Goal: Use online tool/utility: Utilize a website feature to perform a specific function

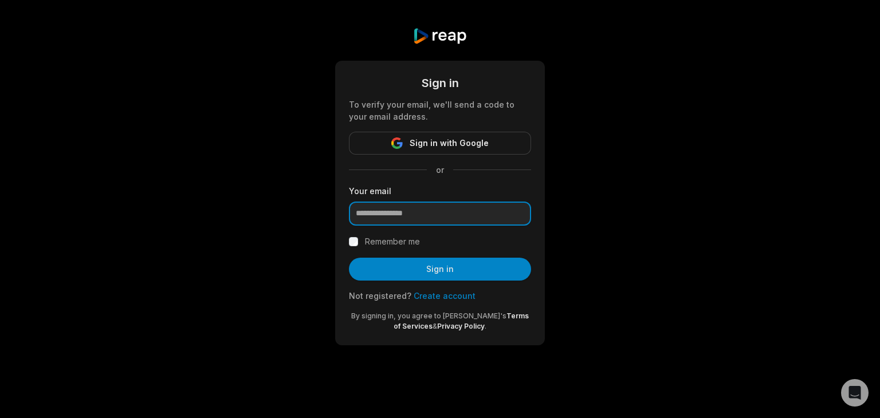
click at [417, 212] on input "email" at bounding box center [440, 214] width 182 height 24
paste input "**********"
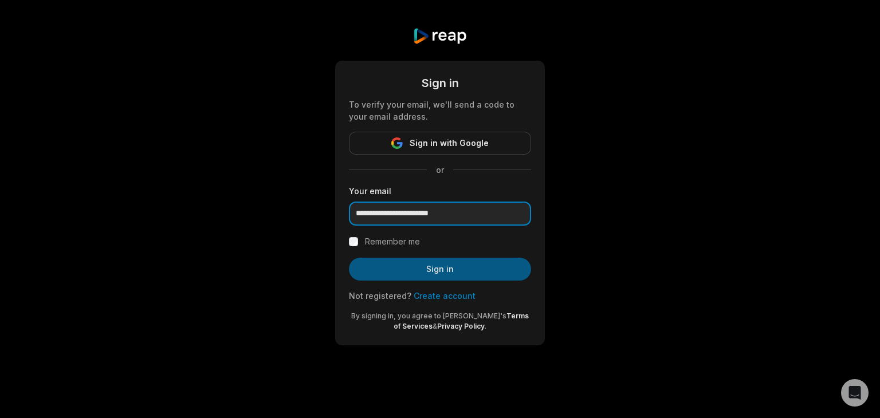
type input "**********"
click at [472, 266] on button "Sign in" at bounding box center [440, 269] width 182 height 23
click at [436, 269] on button "Sign in" at bounding box center [440, 269] width 182 height 23
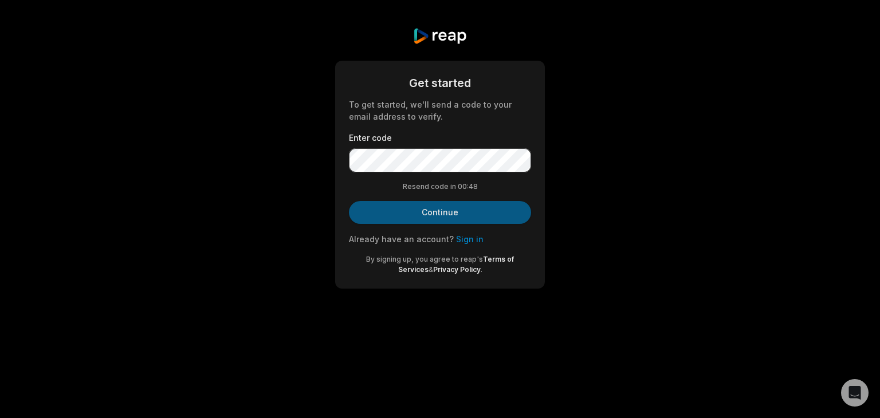
click at [424, 217] on button "Continue" at bounding box center [440, 212] width 182 height 23
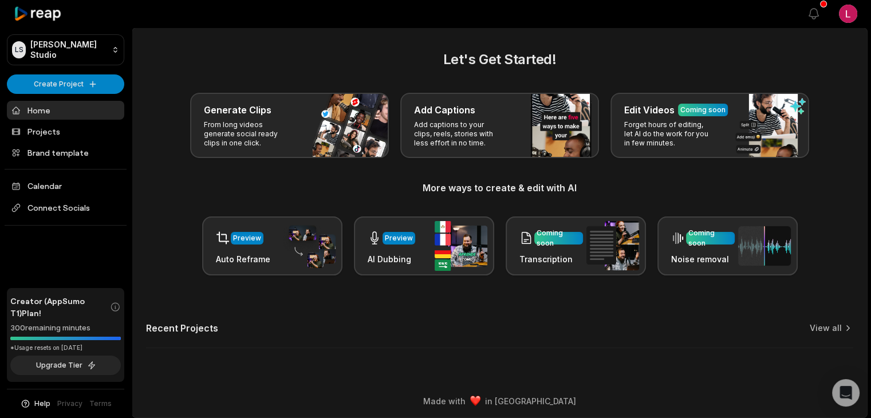
click at [51, 300] on span "Creator (AppSumo T1) Plan!" at bounding box center [60, 307] width 100 height 24
click at [46, 323] on div "300 remaining minutes" at bounding box center [65, 327] width 111 height 11
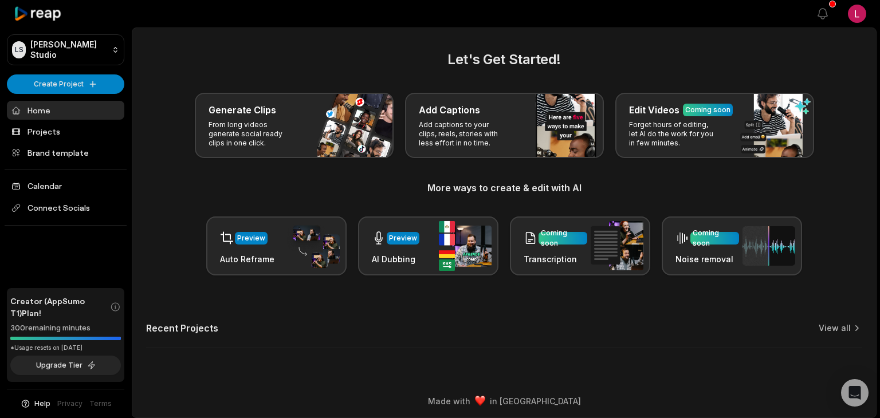
click at [852, 8] on html "[PERSON_NAME] Studio Create Project Home Projects Brand template Calendar Conne…" at bounding box center [440, 209] width 880 height 418
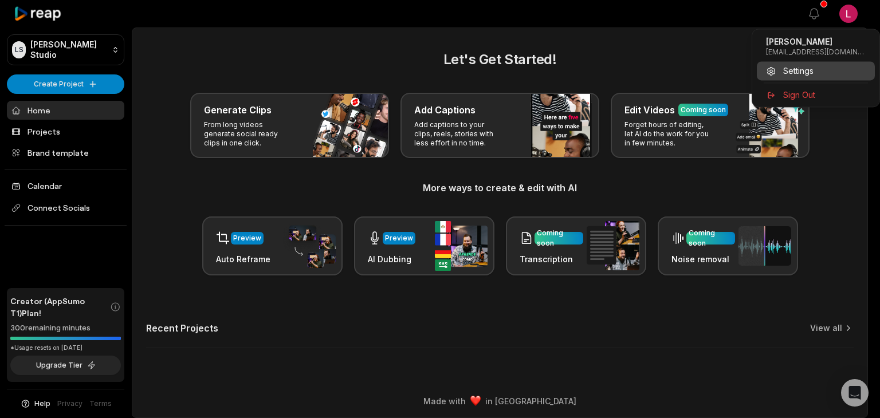
click at [809, 70] on span "Settings" at bounding box center [798, 71] width 30 height 12
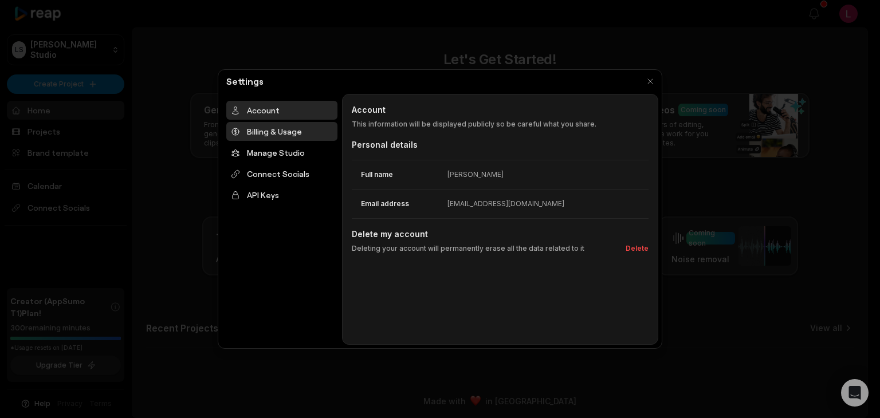
click at [289, 135] on div "Billing & Usage" at bounding box center [281, 131] width 111 height 19
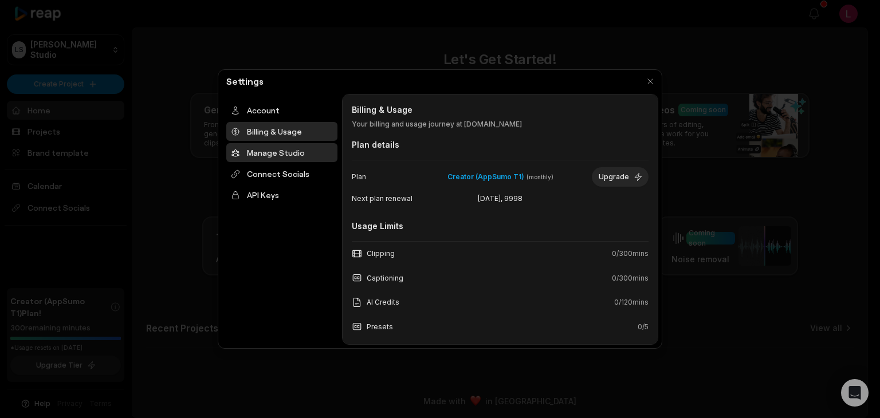
click at [286, 149] on div "Manage Studio" at bounding box center [281, 152] width 111 height 19
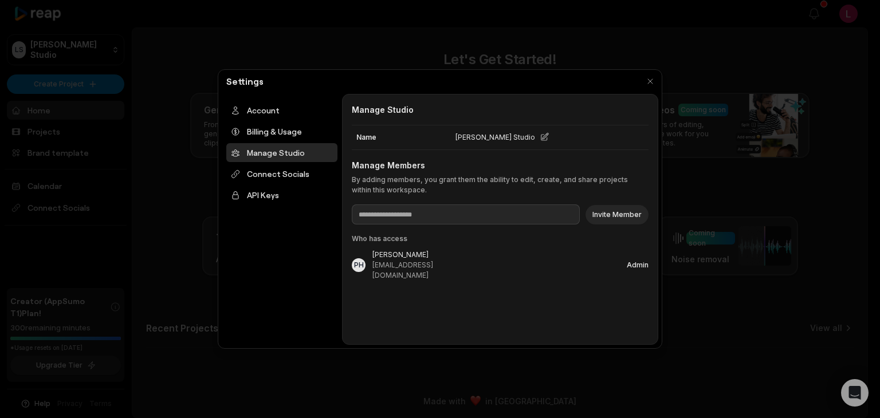
click at [302, 183] on ul "Account Billing & Usage Manage Studio Connect Socials API Keys" at bounding box center [281, 153] width 111 height 104
click at [282, 174] on div "Connect Socials" at bounding box center [281, 173] width 111 height 19
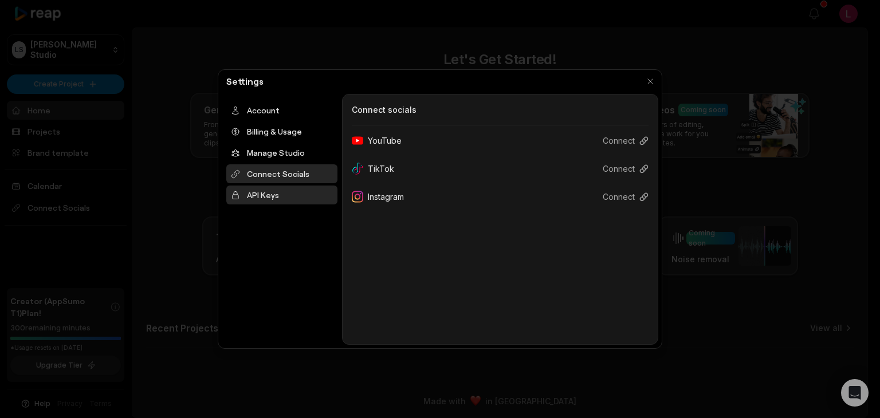
click at [268, 194] on div "API Keys" at bounding box center [281, 195] width 111 height 19
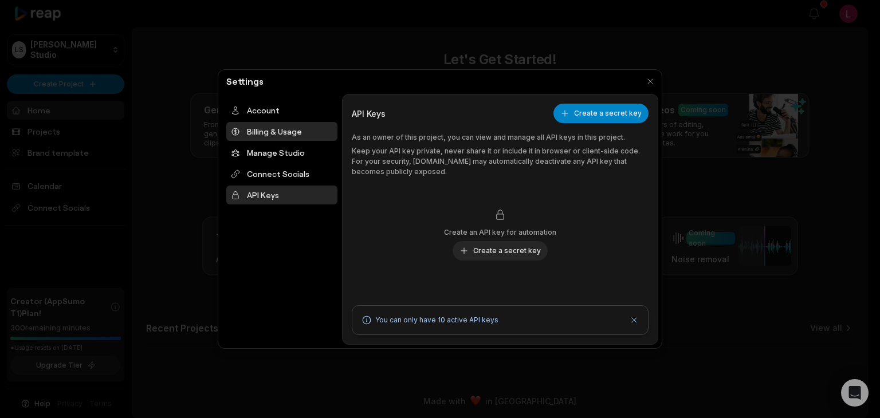
click at [275, 131] on div "Billing & Usage" at bounding box center [281, 131] width 111 height 19
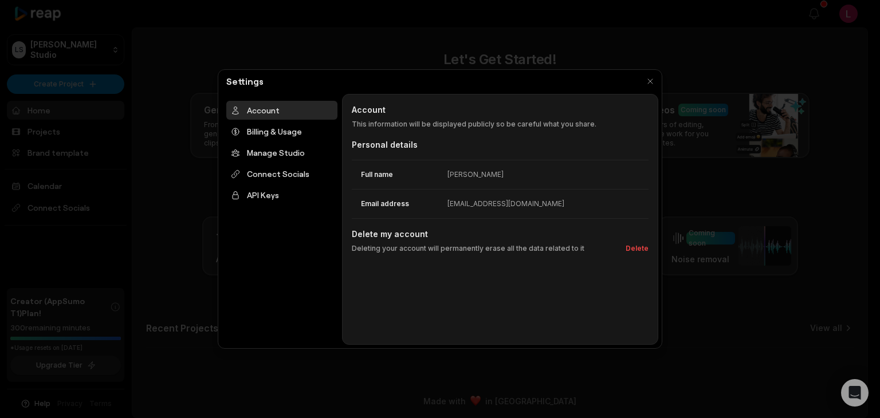
click at [678, 66] on div at bounding box center [440, 209] width 880 height 418
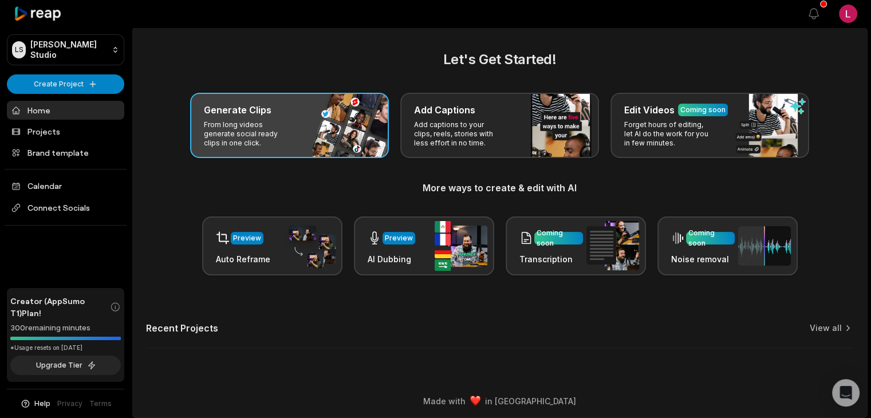
click at [294, 104] on div "Generate Clips" at bounding box center [289, 110] width 171 height 14
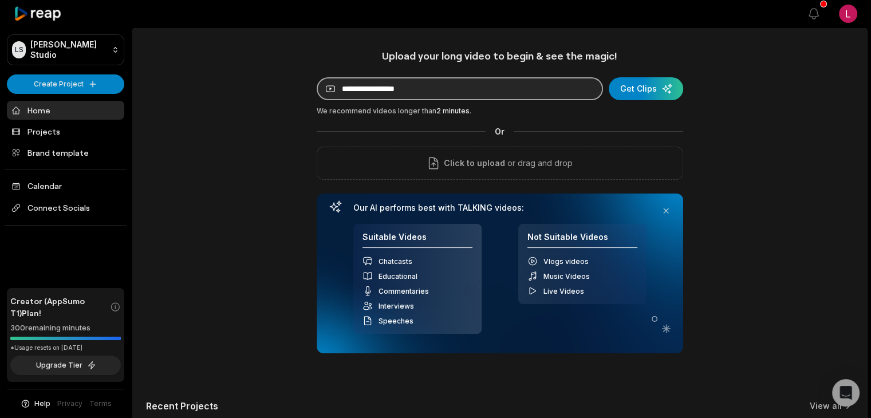
click at [383, 92] on input at bounding box center [460, 88] width 286 height 23
click at [391, 95] on input at bounding box center [460, 88] width 286 height 23
paste input "**********"
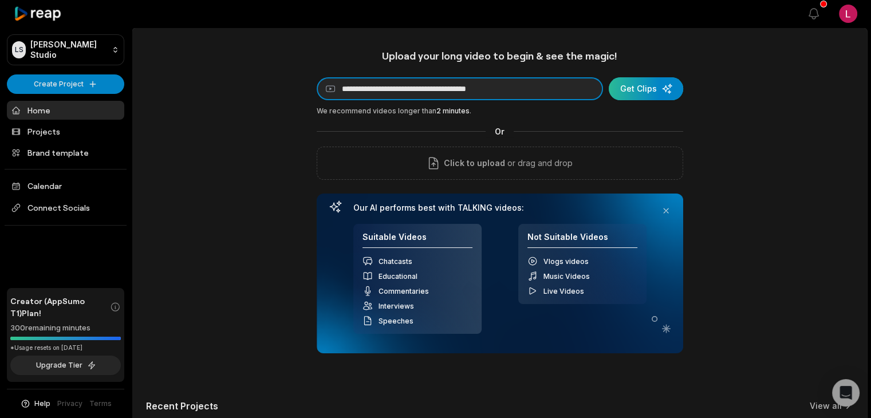
type input "**********"
click at [639, 91] on div "submit" at bounding box center [646, 88] width 74 height 23
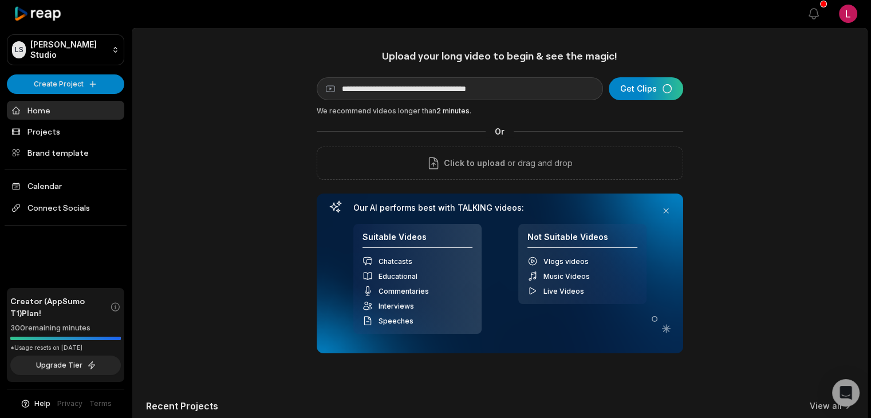
scroll to position [81, 0]
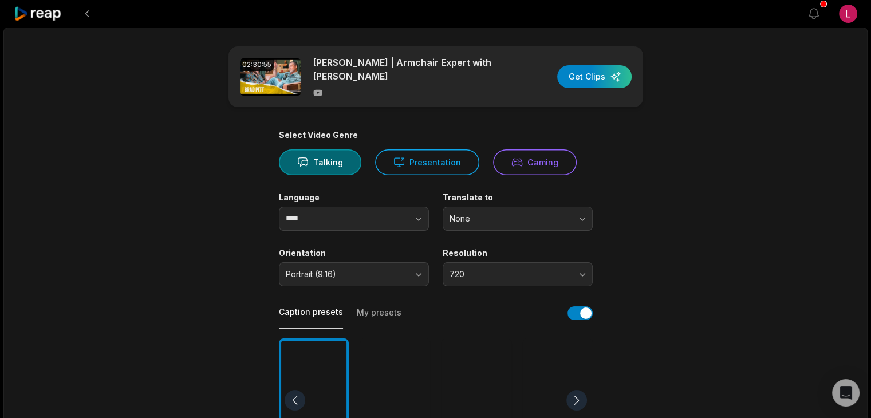
scroll to position [57, 0]
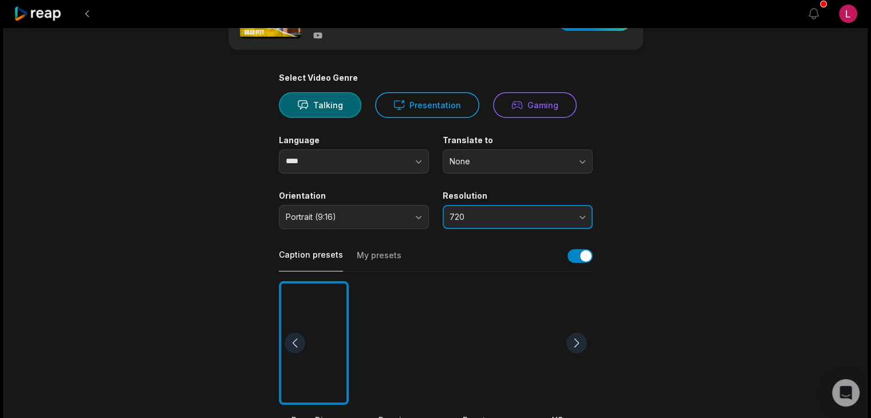
click at [561, 216] on span "720" at bounding box center [510, 217] width 120 height 10
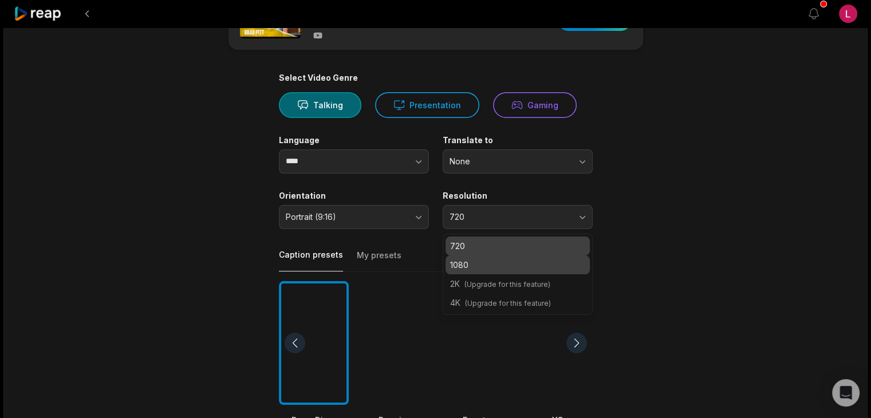
click at [504, 262] on p "1080" at bounding box center [517, 265] width 135 height 12
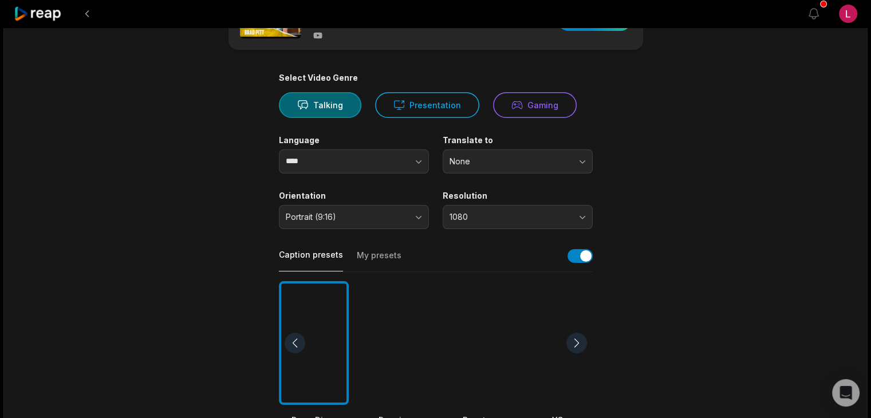
click at [714, 251] on div "02:30:55 [PERSON_NAME] | Armchair Expert with [PERSON_NAME] Get Clips Select Vi…" at bounding box center [435, 370] width 864 height 800
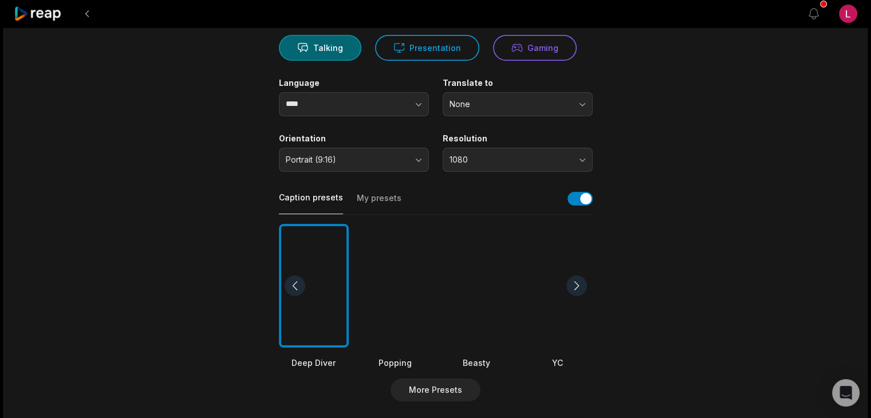
scroll to position [172, 0]
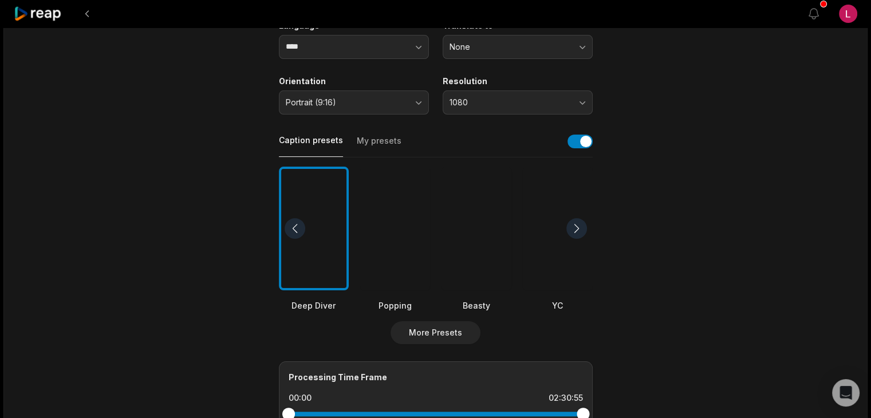
click at [575, 224] on div at bounding box center [577, 228] width 21 height 21
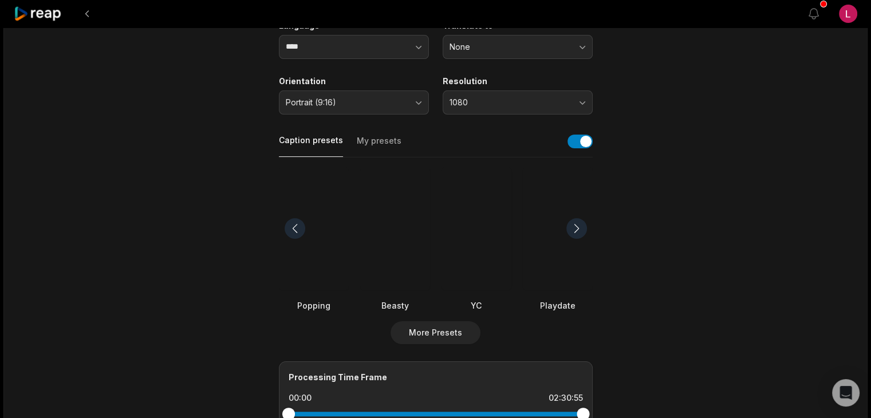
click at [580, 225] on div at bounding box center [577, 228] width 21 height 21
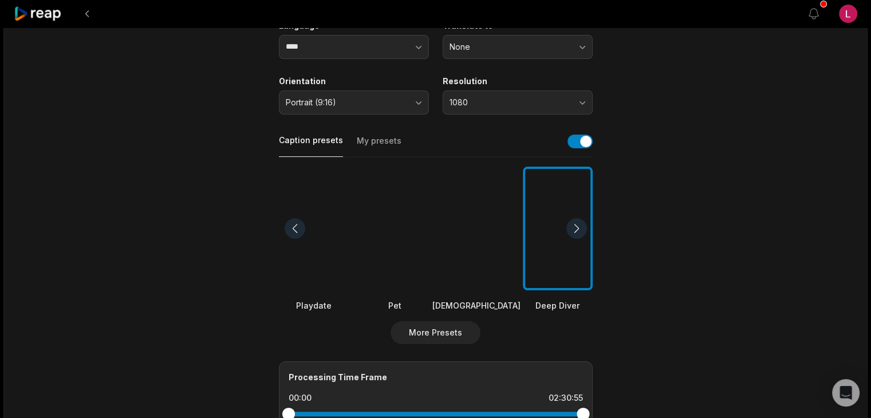
click at [580, 225] on div at bounding box center [577, 228] width 21 height 21
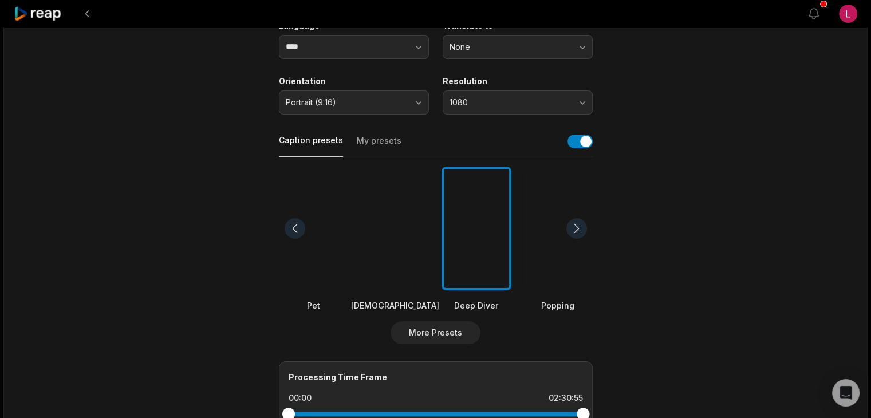
click at [580, 225] on div at bounding box center [577, 228] width 21 height 21
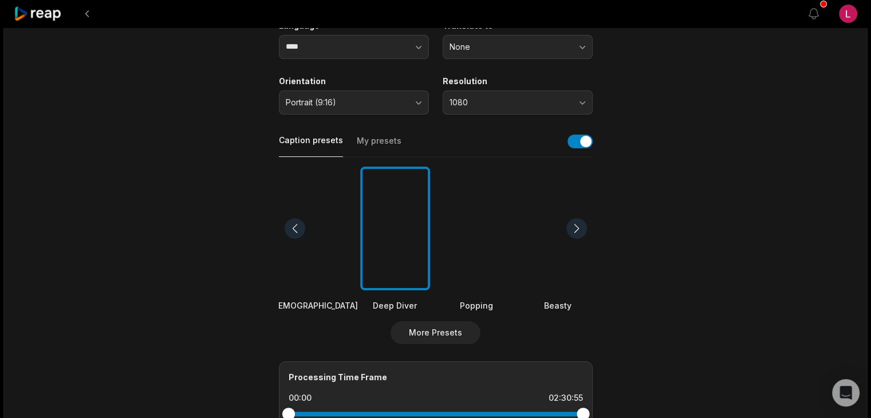
click at [580, 225] on div at bounding box center [577, 228] width 21 height 21
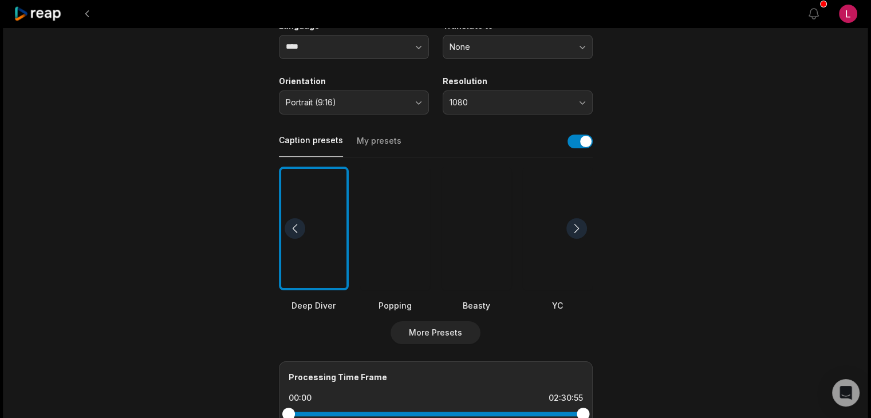
click at [580, 225] on div at bounding box center [577, 228] width 21 height 21
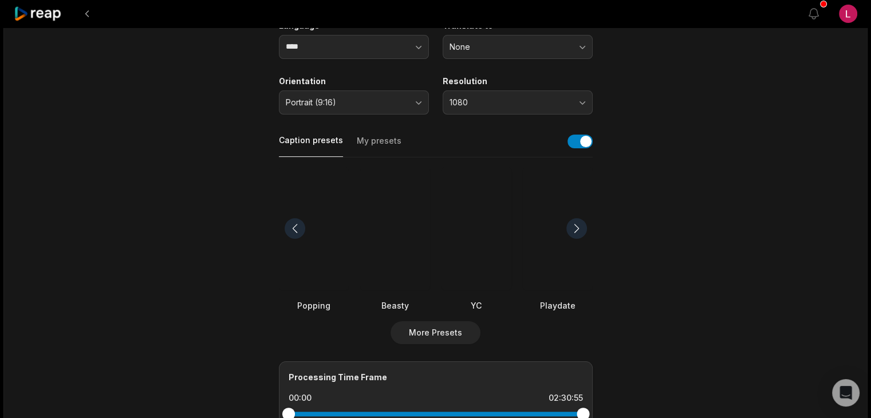
click at [580, 225] on div at bounding box center [577, 228] width 21 height 21
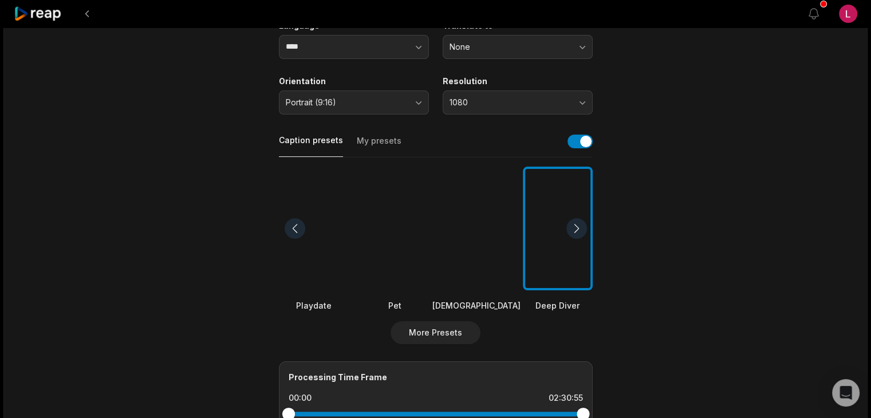
click at [580, 225] on div at bounding box center [577, 228] width 21 height 21
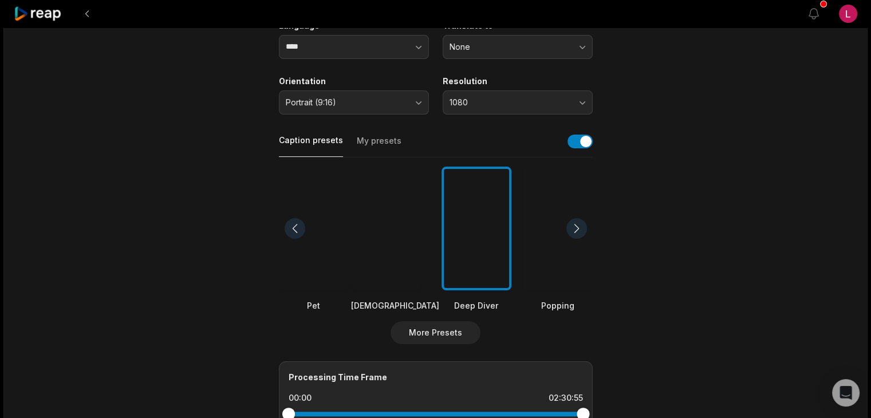
click at [580, 225] on div at bounding box center [577, 228] width 21 height 21
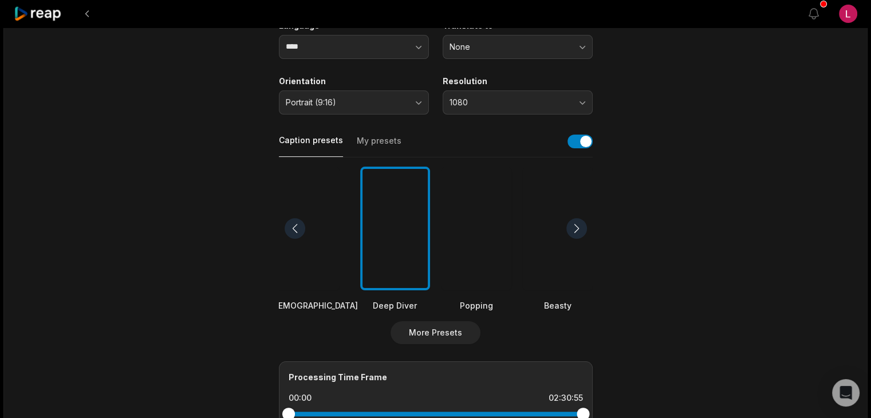
click at [580, 225] on div at bounding box center [577, 228] width 21 height 21
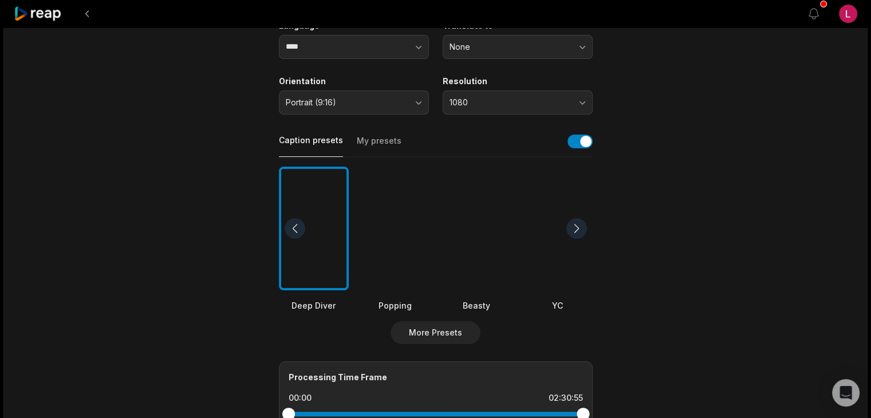
click at [488, 245] on div at bounding box center [477, 229] width 70 height 124
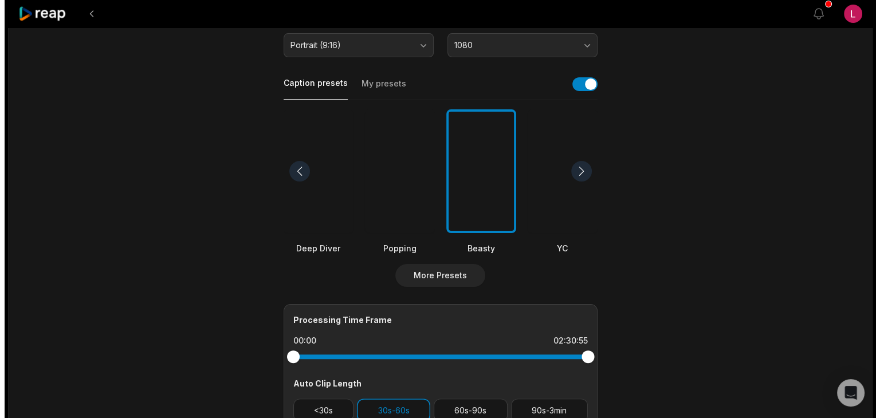
scroll to position [286, 0]
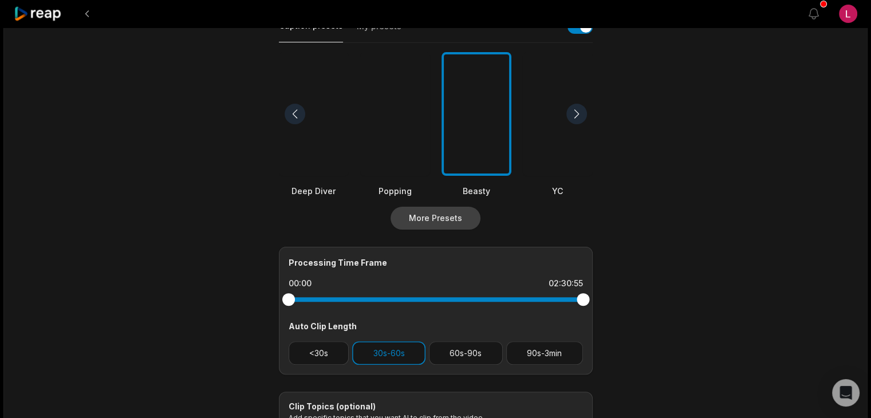
click at [461, 216] on button "More Presets" at bounding box center [436, 218] width 90 height 23
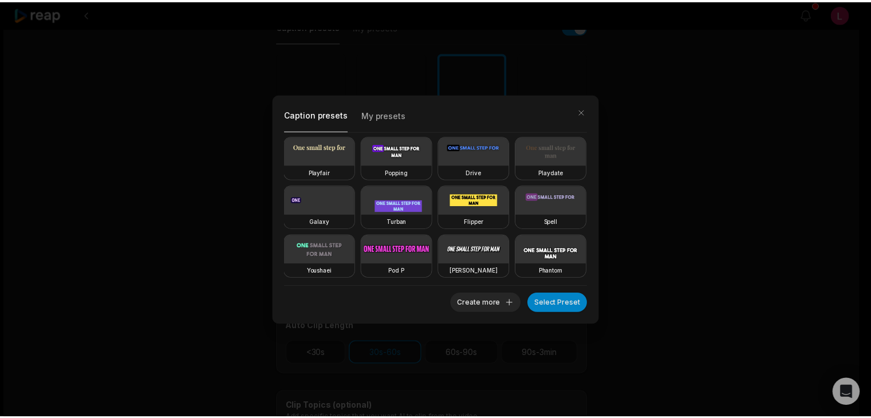
scroll to position [198, 0]
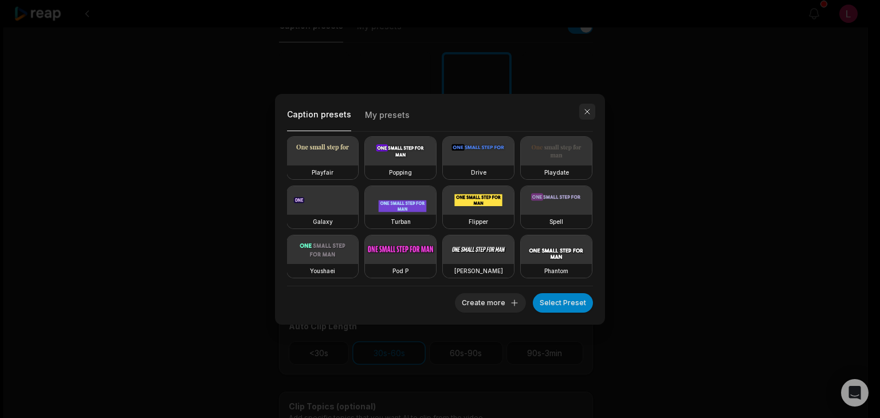
click at [589, 110] on button "button" at bounding box center [587, 112] width 16 height 16
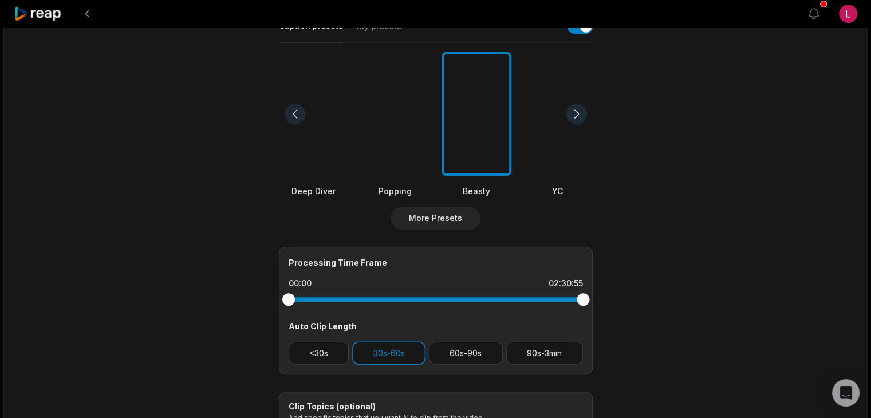
click at [288, 301] on div at bounding box center [288, 299] width 13 height 13
drag, startPoint x: 288, startPoint y: 301, endPoint x: 298, endPoint y: 300, distance: 10.4
click at [298, 300] on div at bounding box center [298, 299] width 13 height 13
drag, startPoint x: 585, startPoint y: 299, endPoint x: 576, endPoint y: 299, distance: 9.7
click at [576, 299] on div at bounding box center [575, 299] width 13 height 13
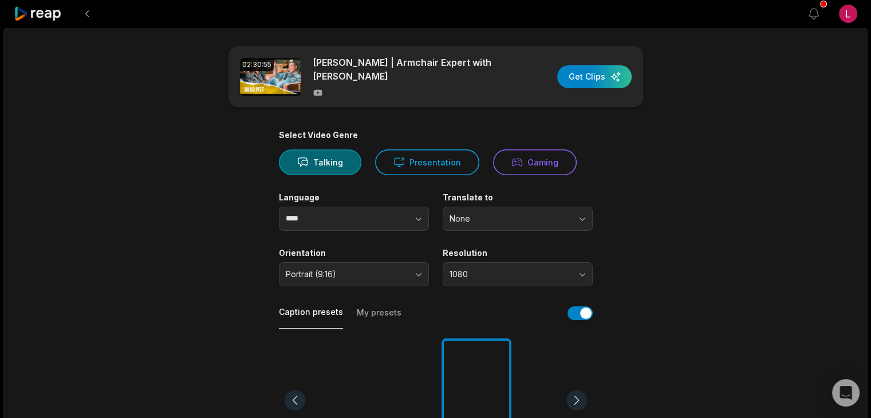
scroll to position [57, 0]
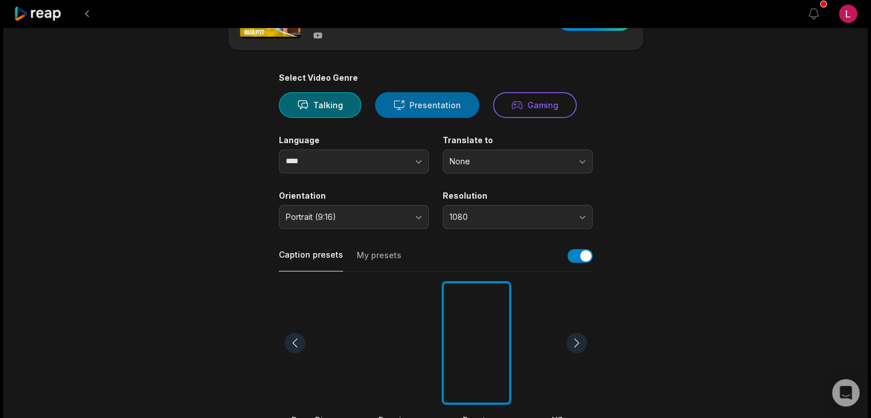
click at [405, 109] on button "Presentation" at bounding box center [427, 105] width 104 height 26
click at [317, 101] on button "Talking" at bounding box center [320, 105] width 82 height 26
click at [449, 104] on button "Presentation" at bounding box center [427, 105] width 104 height 26
click at [335, 105] on button "Talking" at bounding box center [320, 105] width 82 height 26
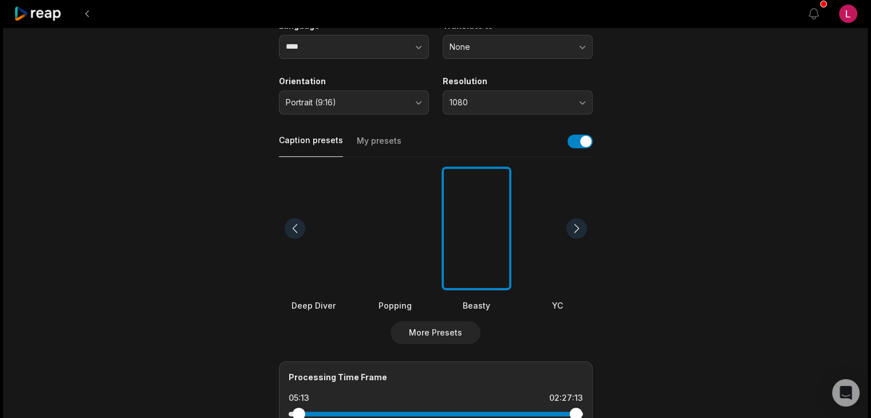
scroll to position [115, 0]
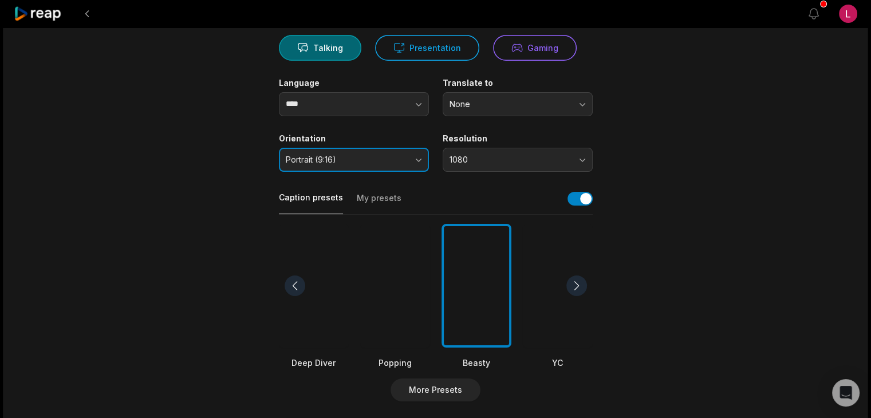
click at [410, 162] on button "Portrait (9:16)" at bounding box center [354, 160] width 150 height 24
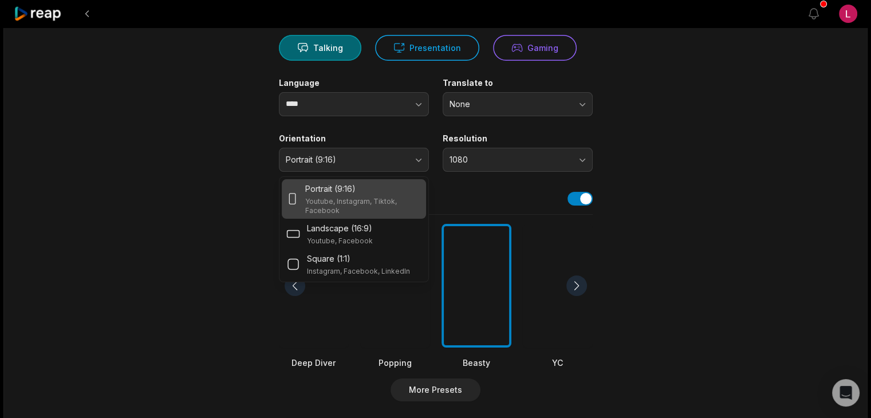
click at [392, 189] on div "Portrait (9:16)" at bounding box center [363, 189] width 116 height 12
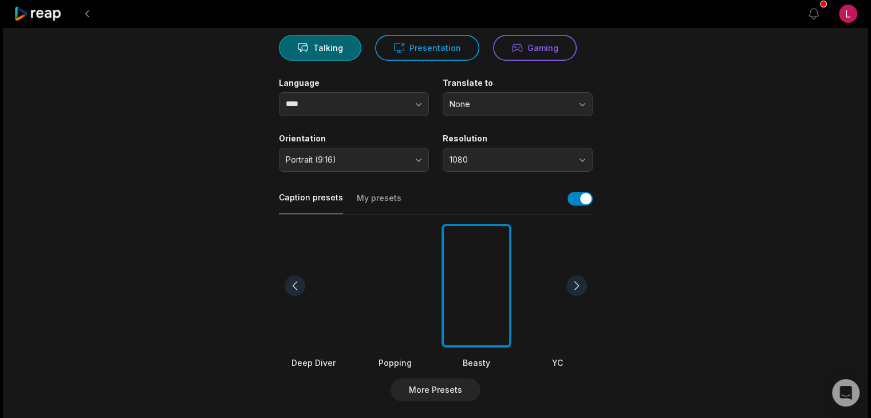
click at [718, 210] on div "02:30:55 [PERSON_NAME] | Armchair Expert with [PERSON_NAME] Get Clips Select Vi…" at bounding box center [435, 313] width 864 height 800
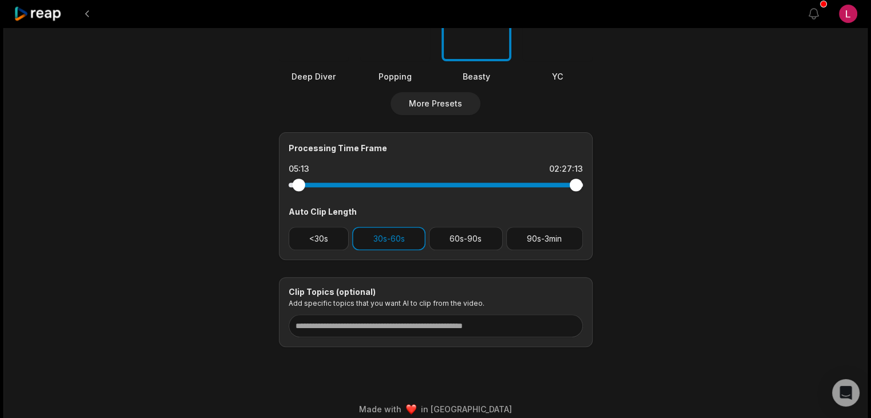
scroll to position [412, 0]
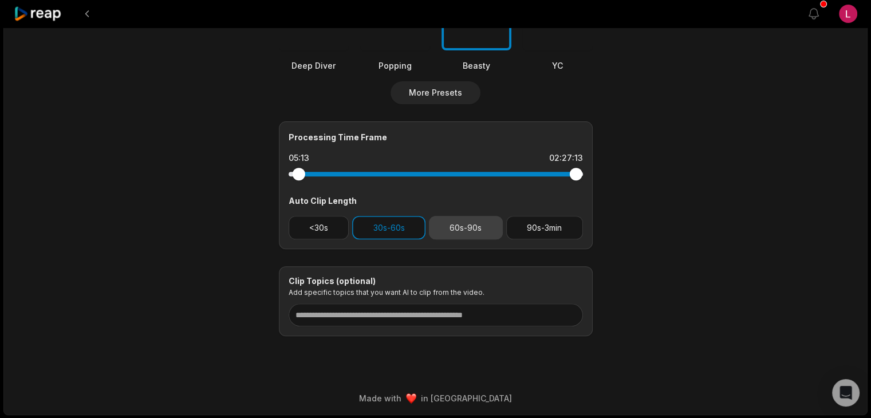
click at [445, 225] on button "60s-90s" at bounding box center [466, 227] width 74 height 23
click at [374, 229] on button "30s-60s" at bounding box center [388, 227] width 73 height 23
click at [393, 227] on button "30s-60s" at bounding box center [388, 227] width 73 height 23
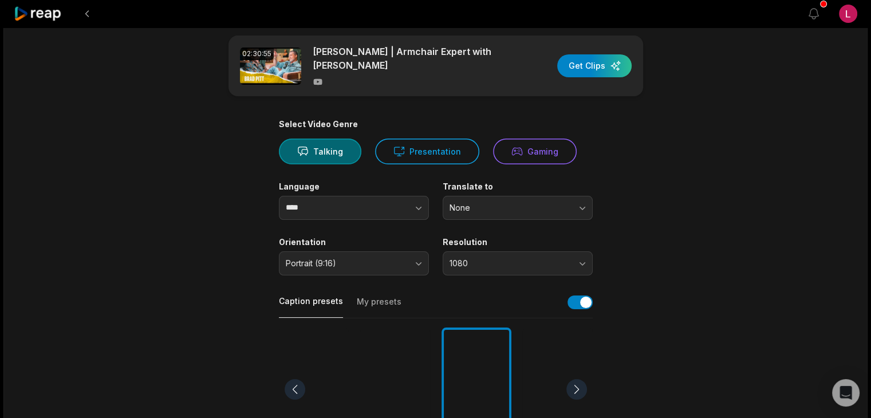
scroll to position [0, 0]
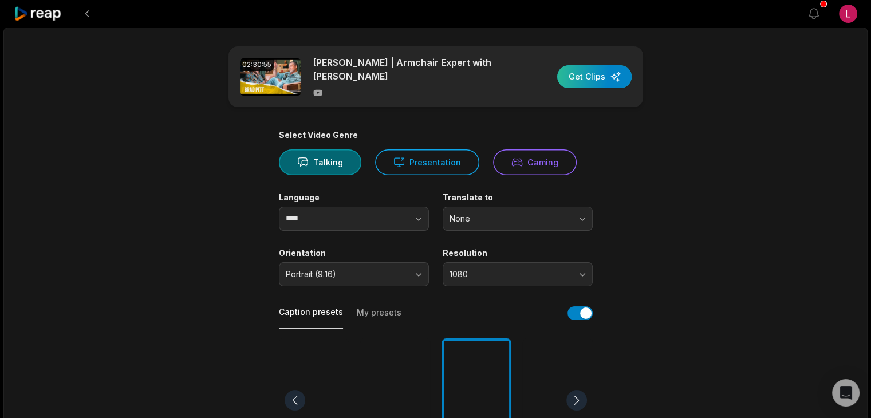
click at [591, 80] on div "button" at bounding box center [594, 76] width 74 height 23
